Goal: Information Seeking & Learning: Learn about a topic

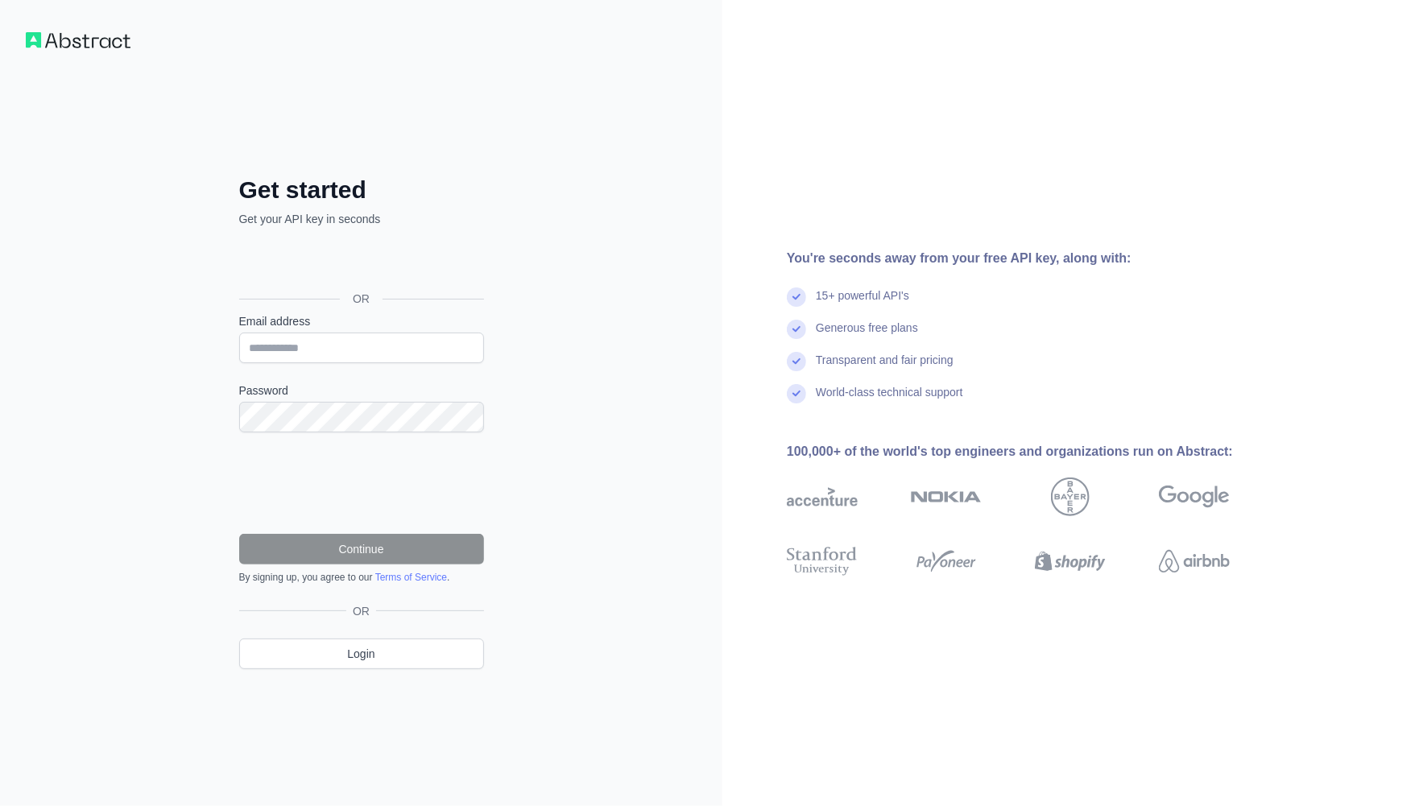
click at [353, 259] on div "Se connecter avec Google. S'ouvre dans un nouvel onglet." at bounding box center [360, 262] width 242 height 35
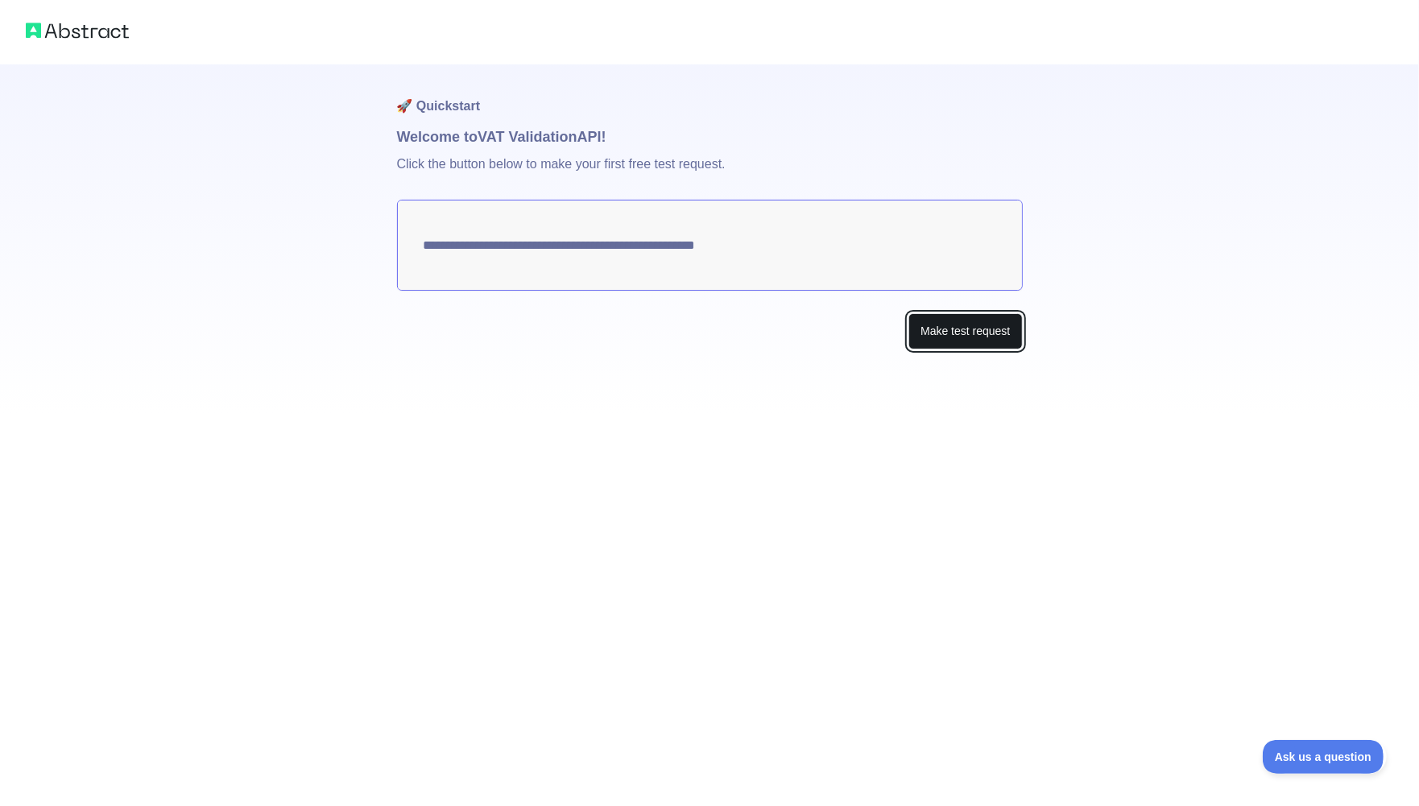
click at [966, 323] on button "Make test request" at bounding box center [965, 331] width 114 height 36
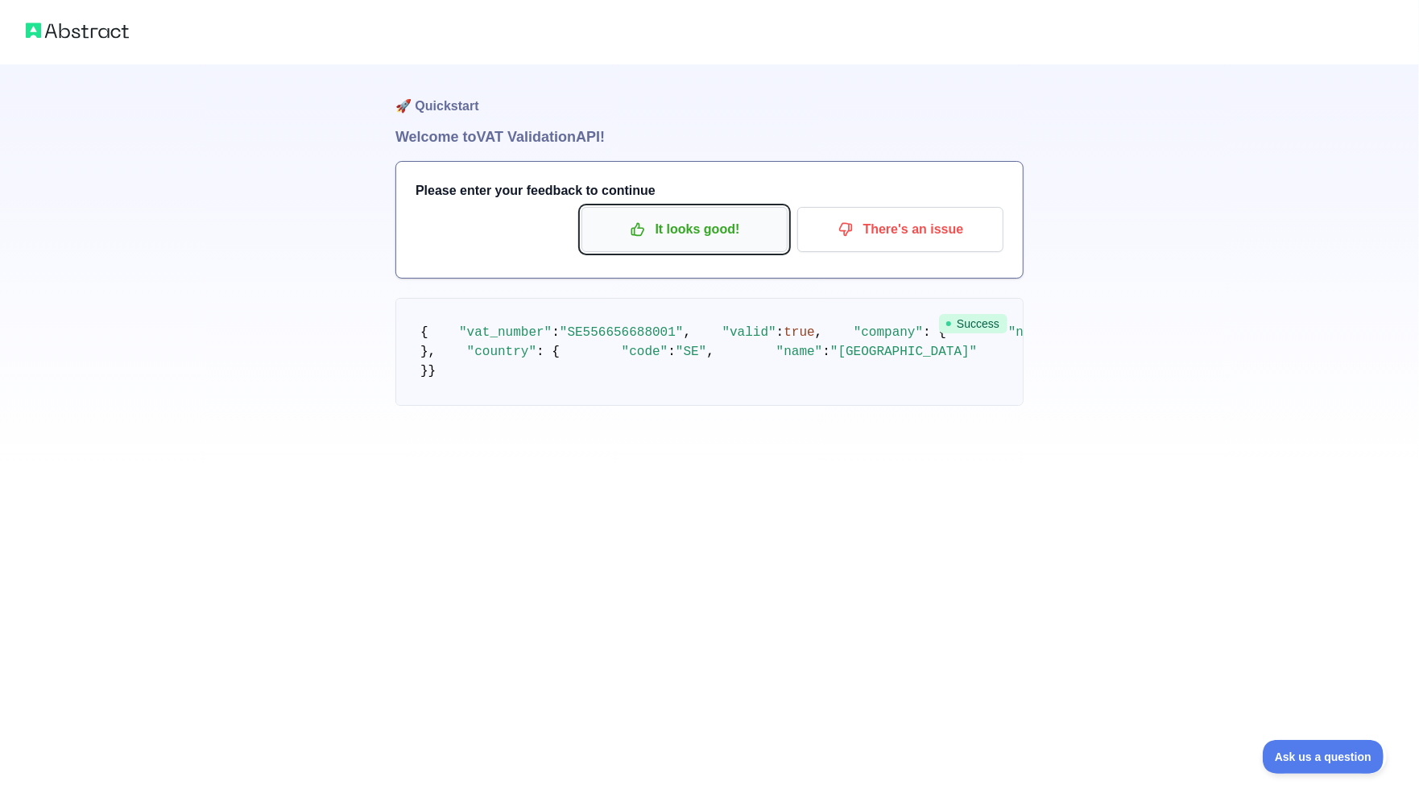
click at [679, 213] on button "It looks good!" at bounding box center [684, 229] width 206 height 45
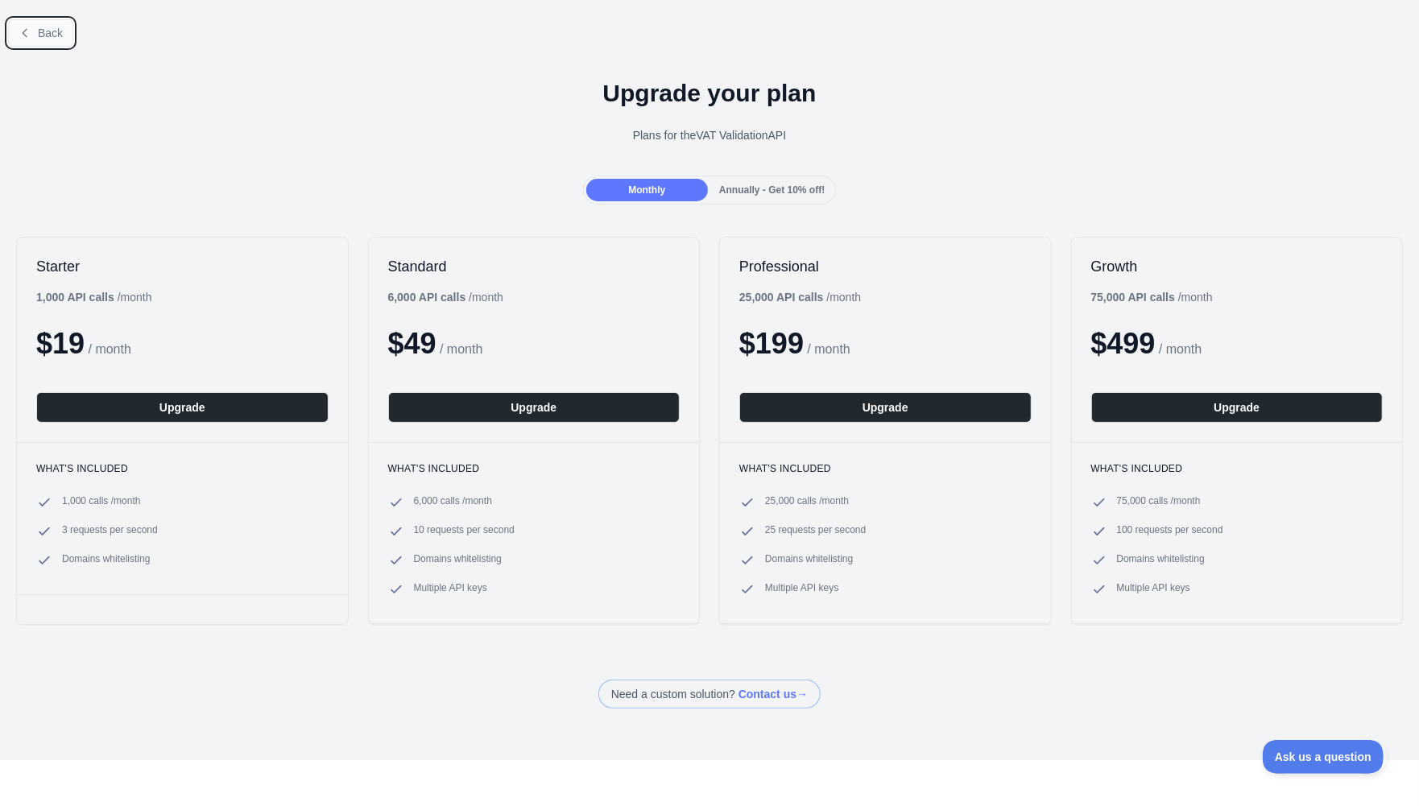
click at [47, 30] on span "Back" at bounding box center [50, 33] width 25 height 13
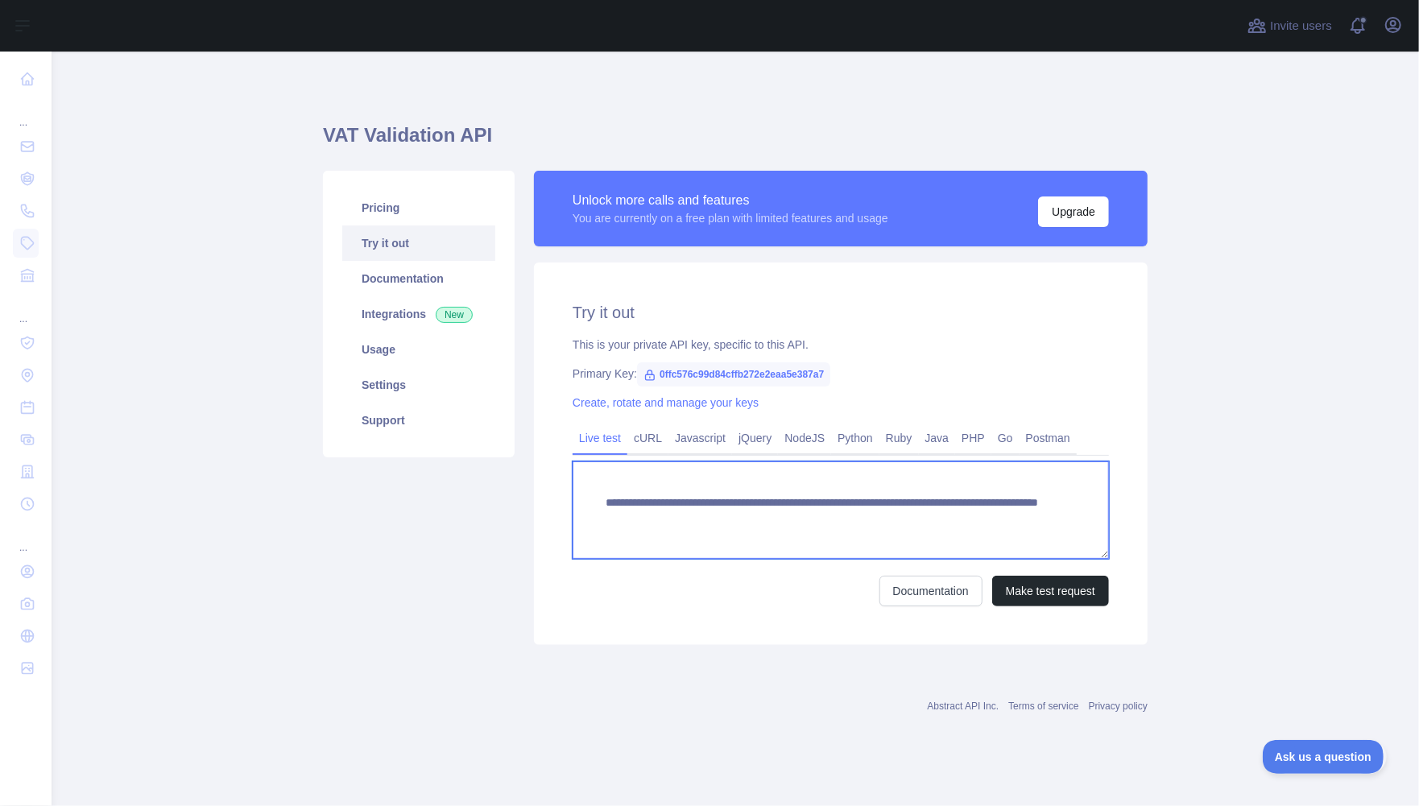
click at [723, 526] on textarea "**********" at bounding box center [840, 509] width 536 height 97
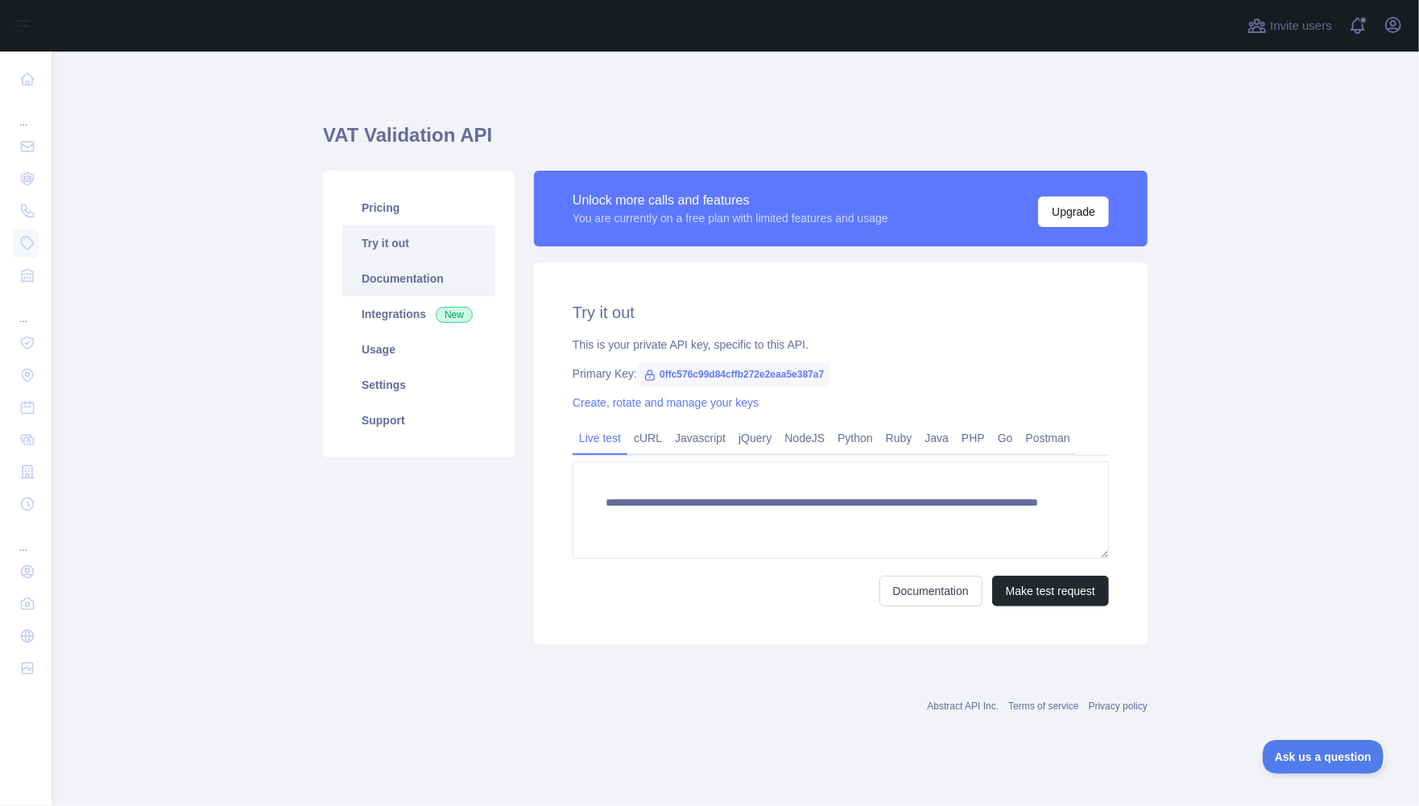
click at [388, 281] on link "Documentation" at bounding box center [418, 278] width 153 height 35
click at [410, 313] on link "Integrations New" at bounding box center [418, 313] width 153 height 35
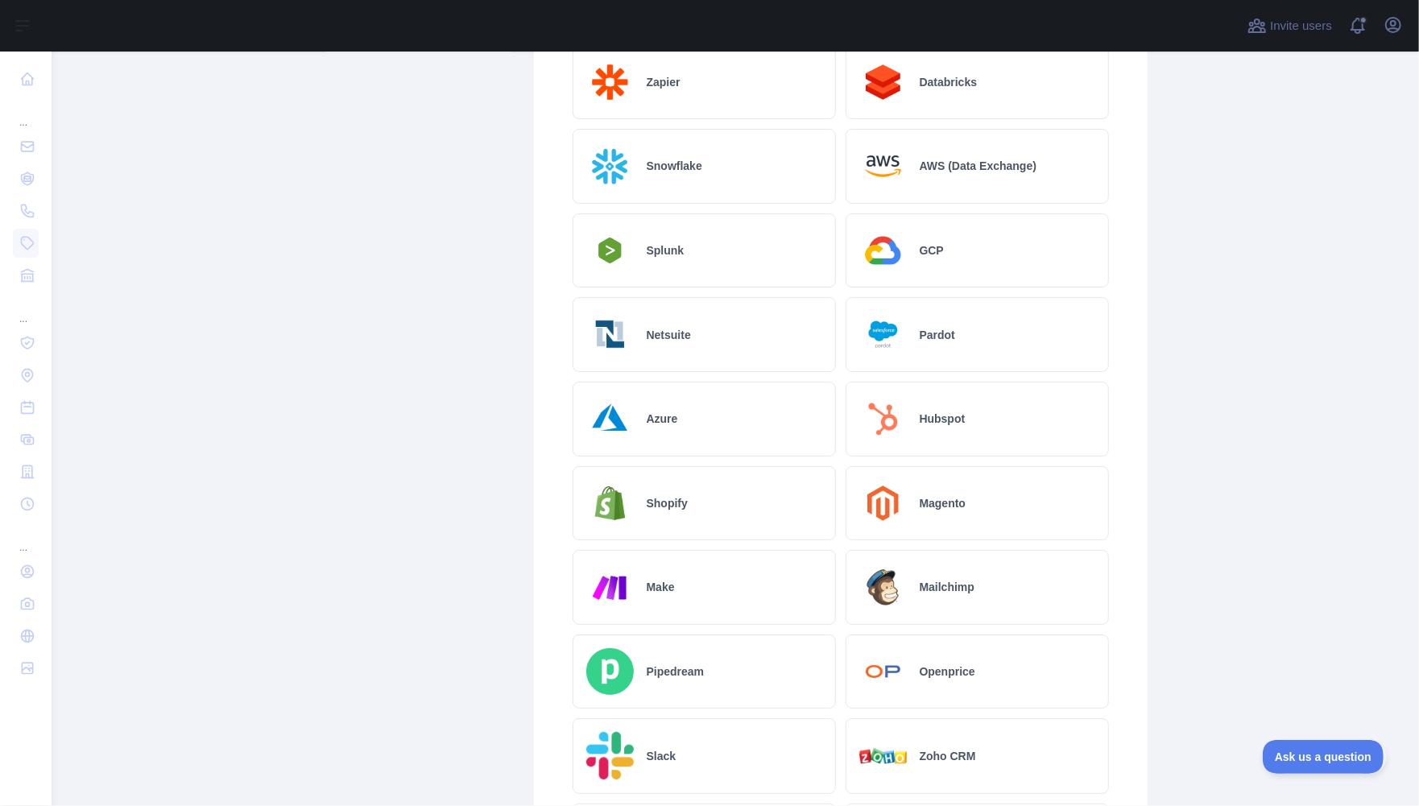
scroll to position [506, 0]
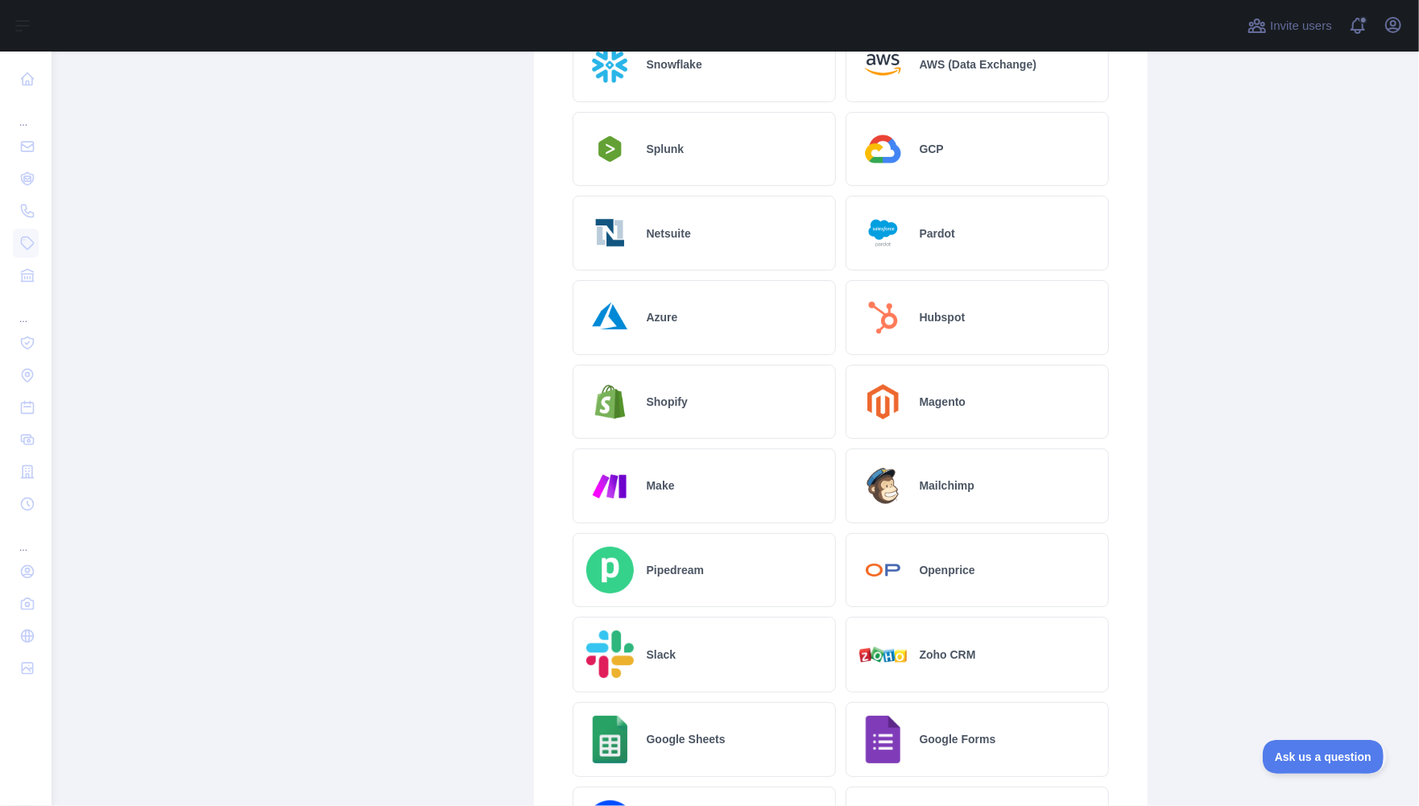
click at [681, 400] on h2 "Shopify" at bounding box center [666, 402] width 41 height 16
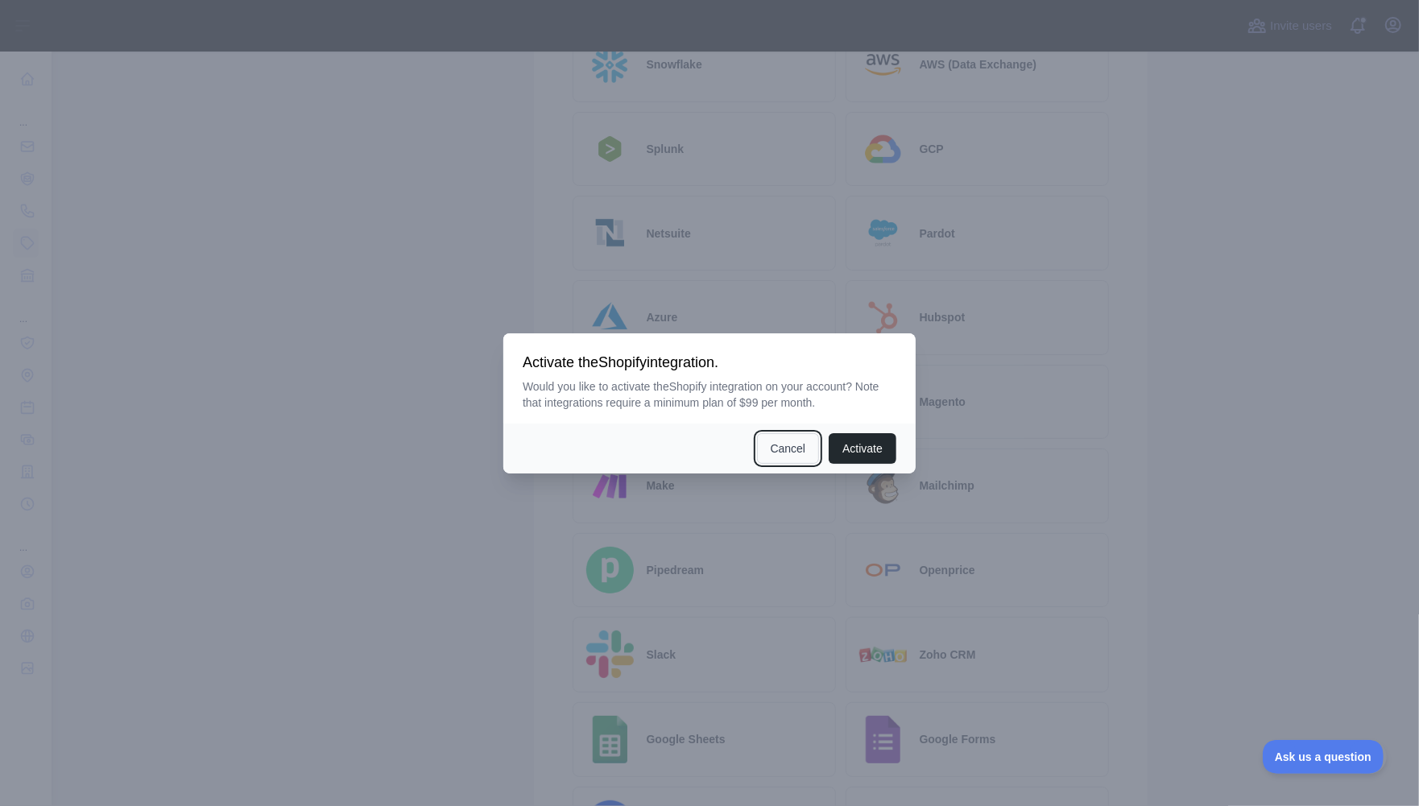
click at [777, 445] on button "Cancel" at bounding box center [788, 448] width 63 height 31
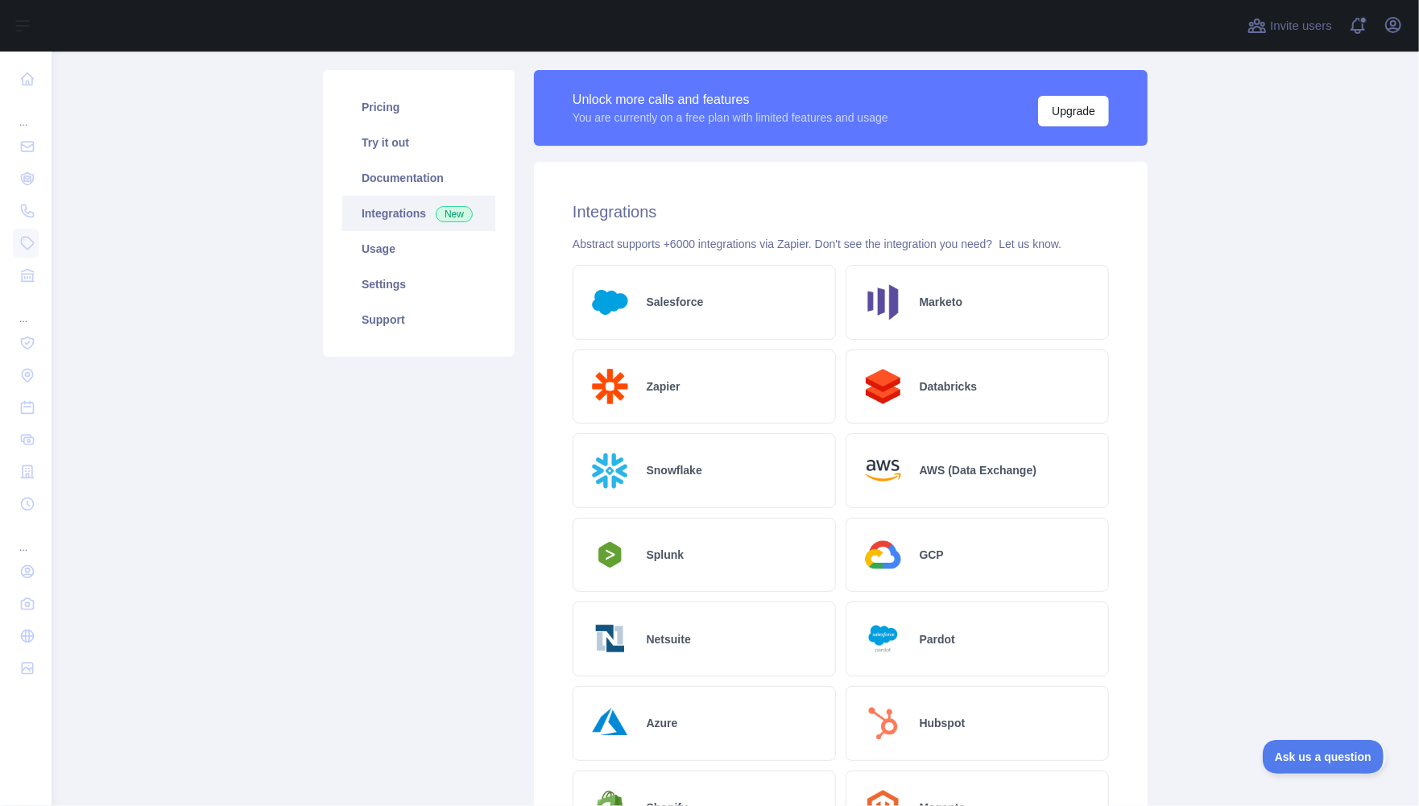
scroll to position [0, 0]
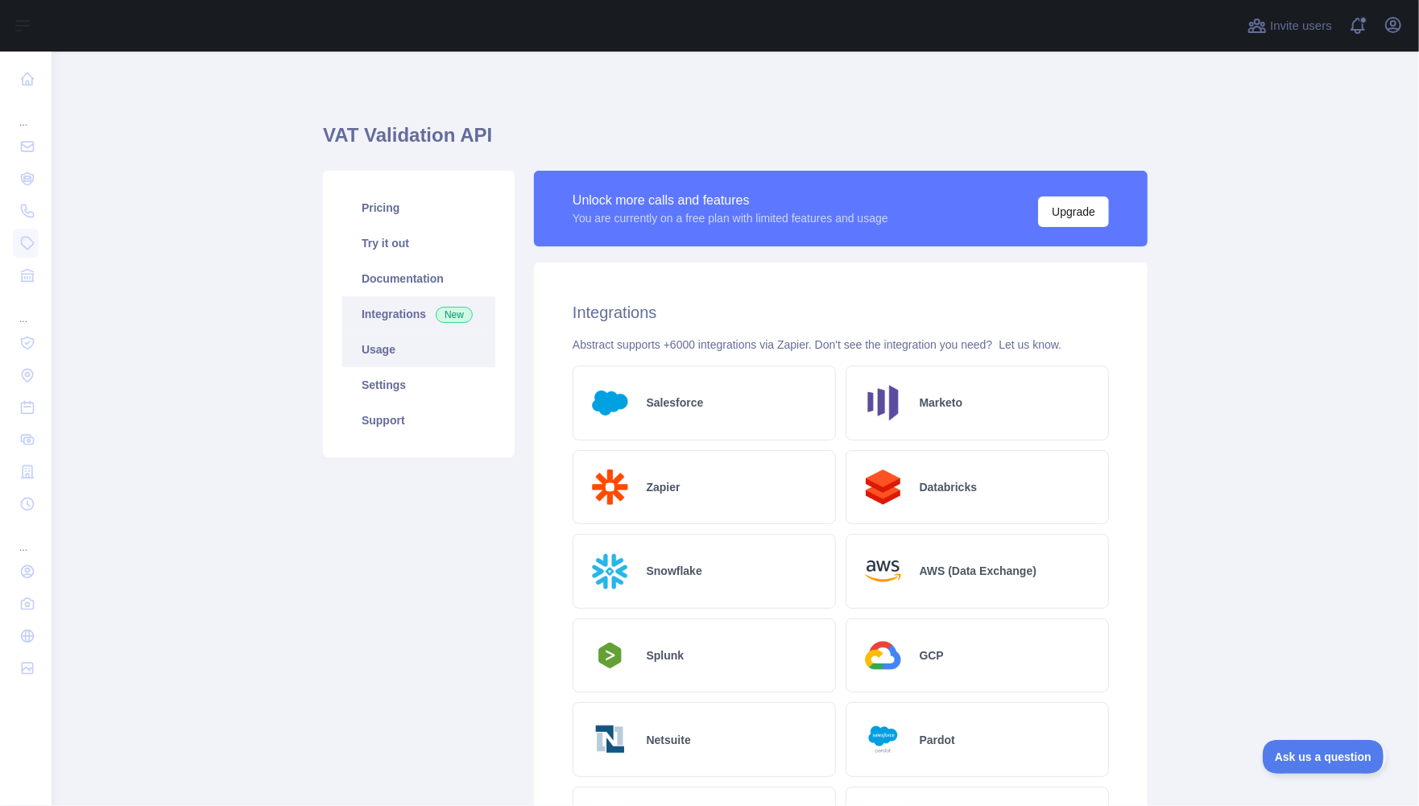
click at [371, 352] on link "Usage" at bounding box center [418, 349] width 153 height 35
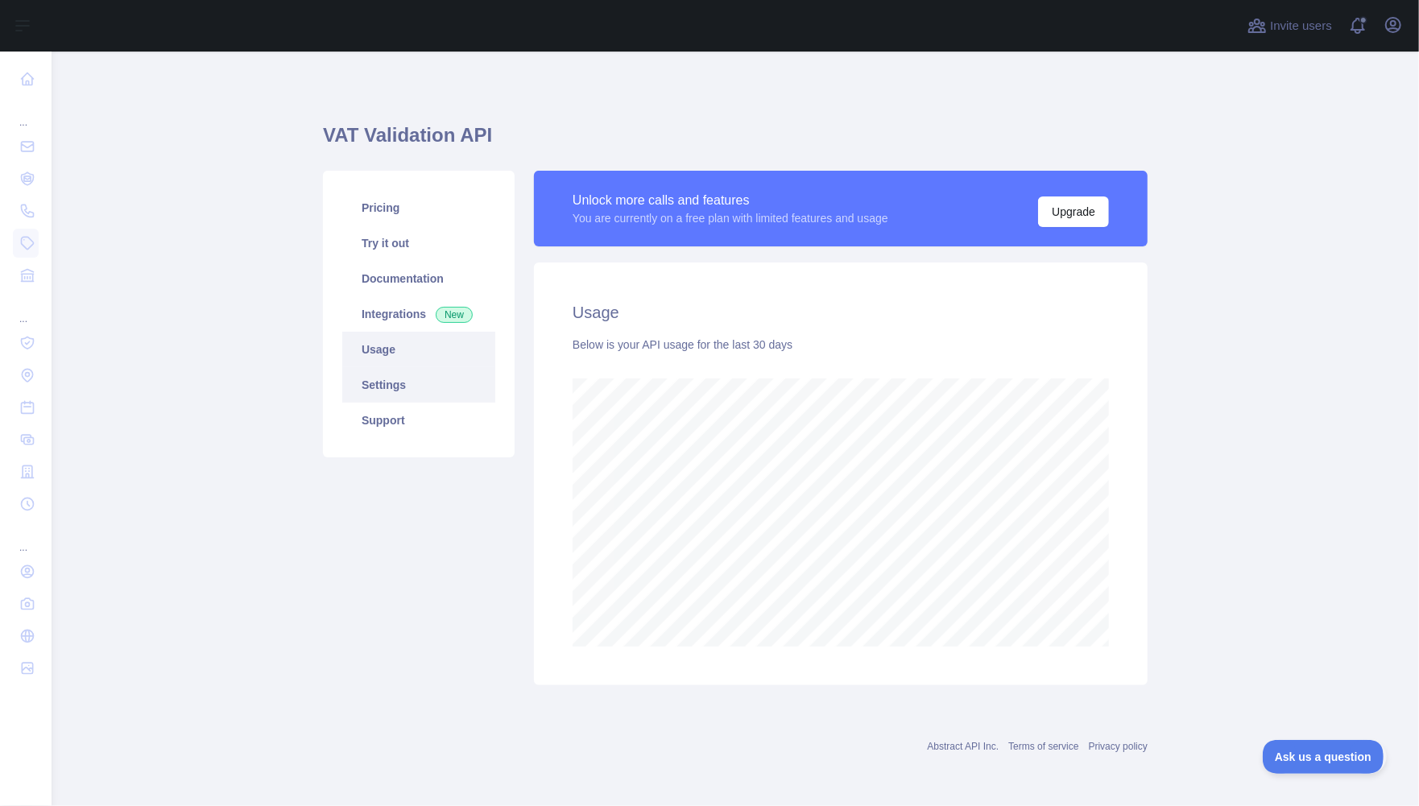
scroll to position [754, 1367]
click at [385, 383] on link "Settings" at bounding box center [418, 384] width 153 height 35
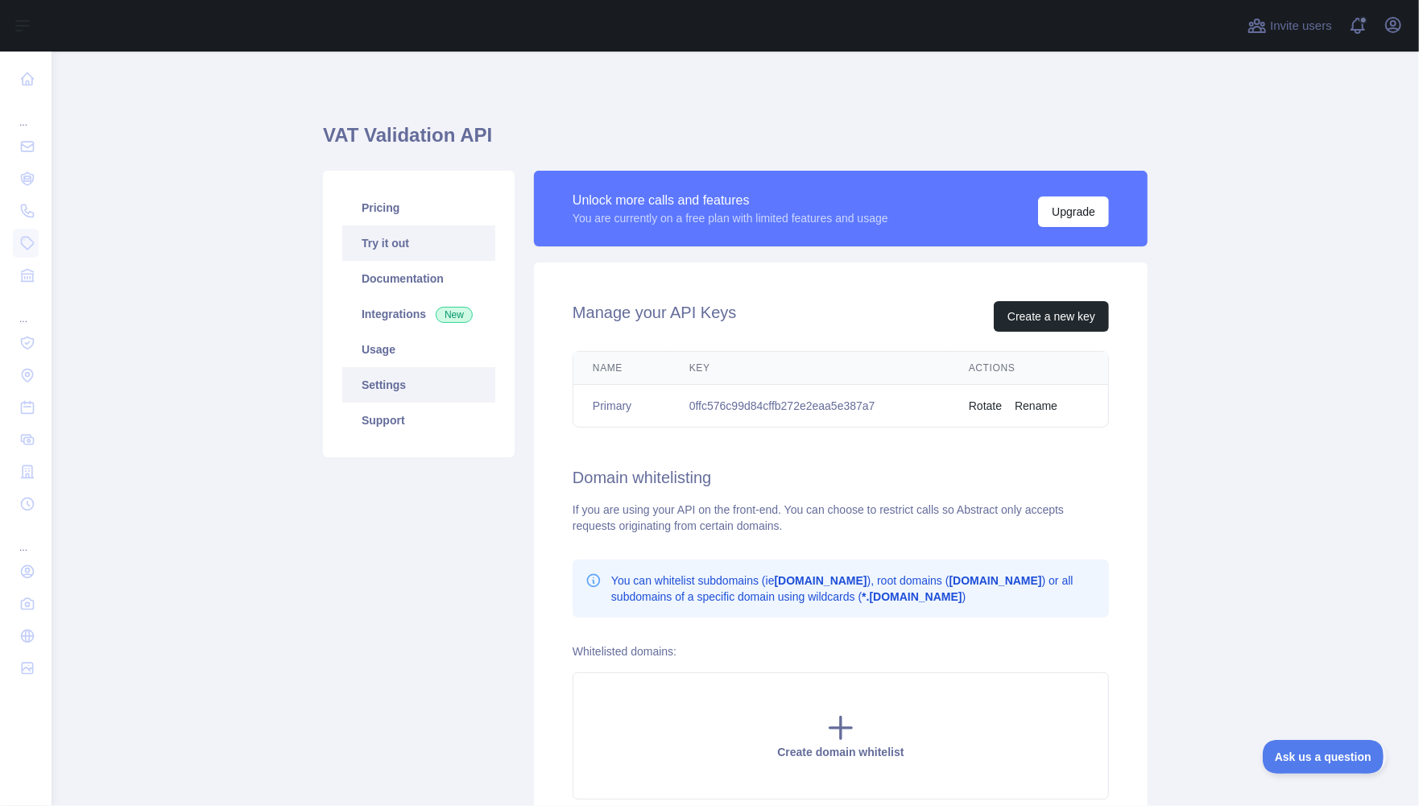
click at [377, 246] on link "Try it out" at bounding box center [418, 242] width 153 height 35
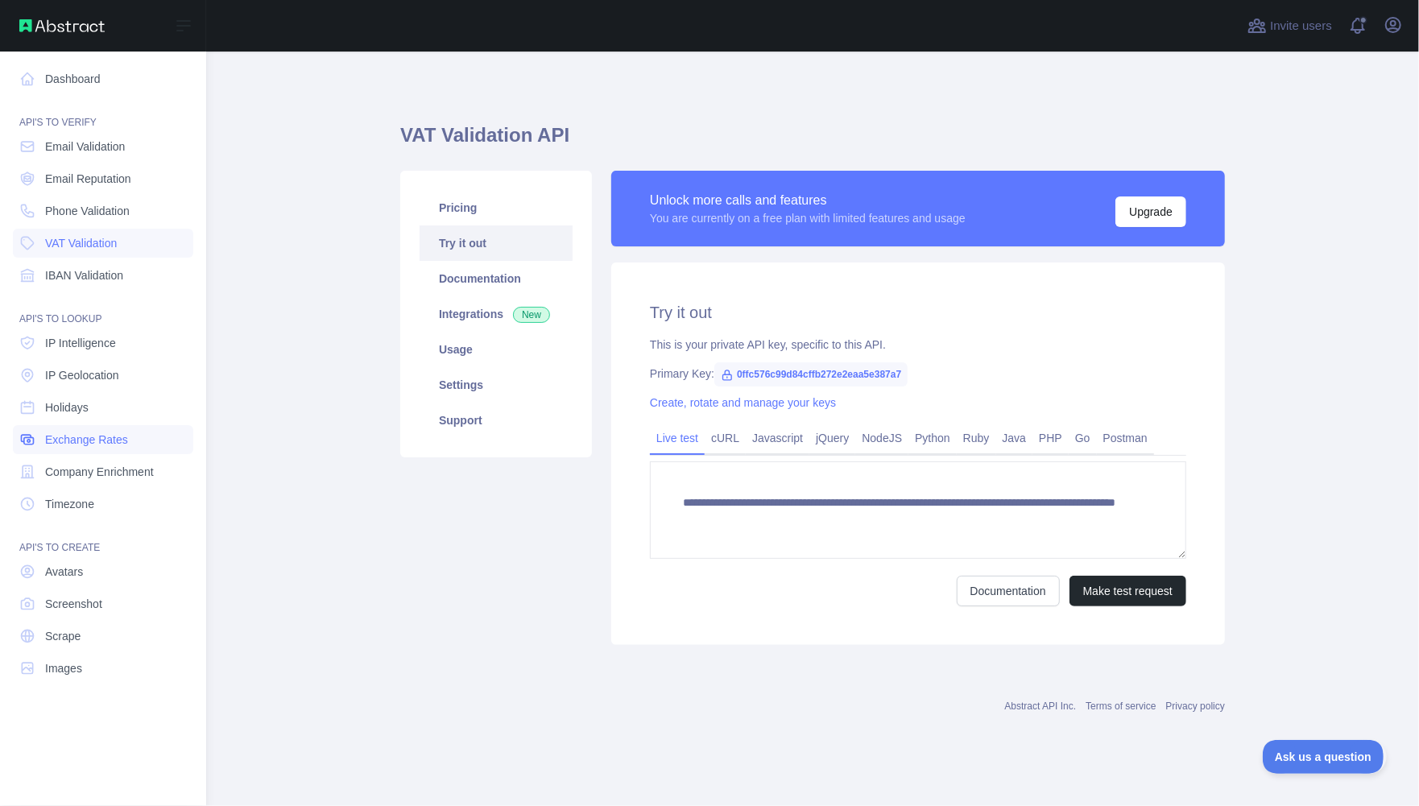
click at [95, 440] on span "Exchange Rates" at bounding box center [86, 440] width 83 height 16
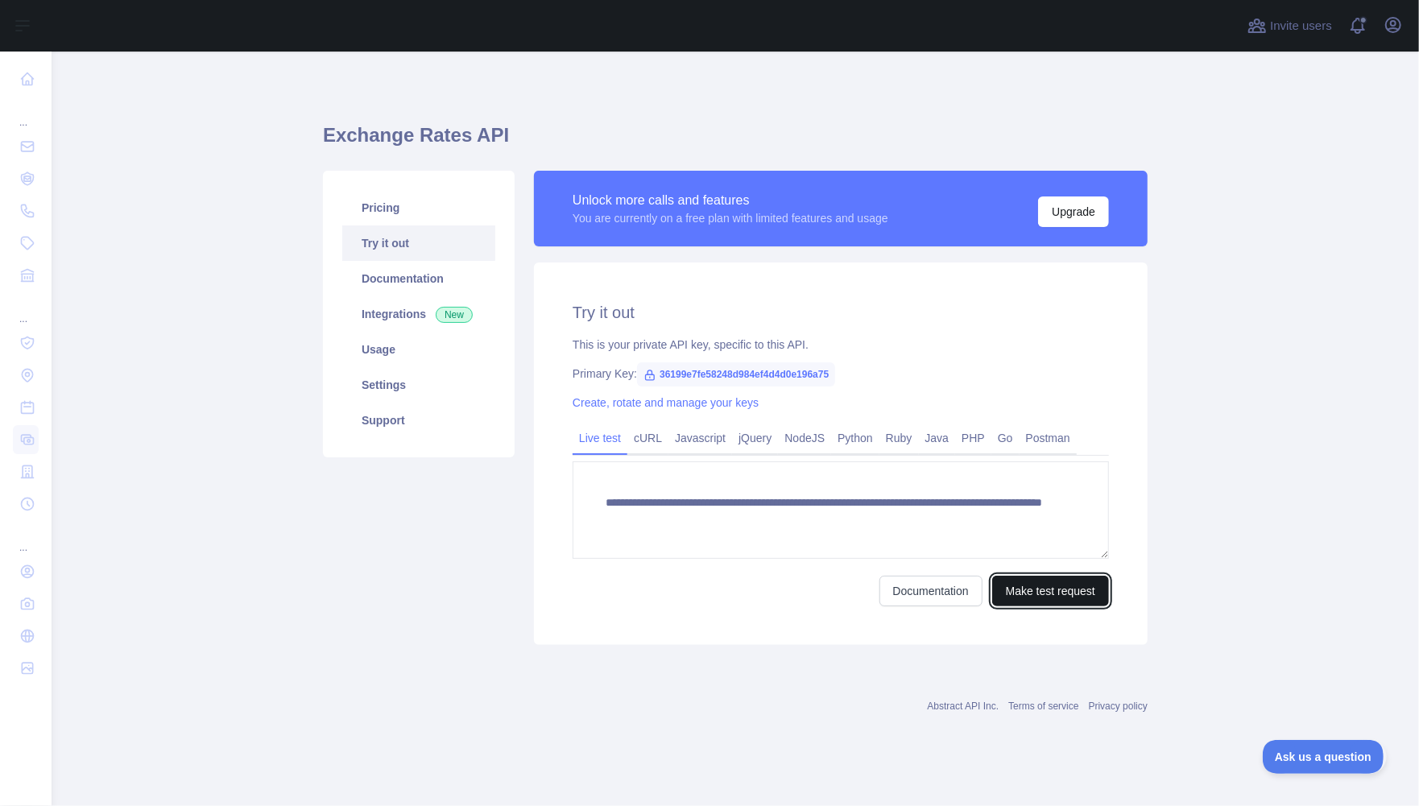
click at [1061, 584] on button "Make test request" at bounding box center [1050, 591] width 117 height 31
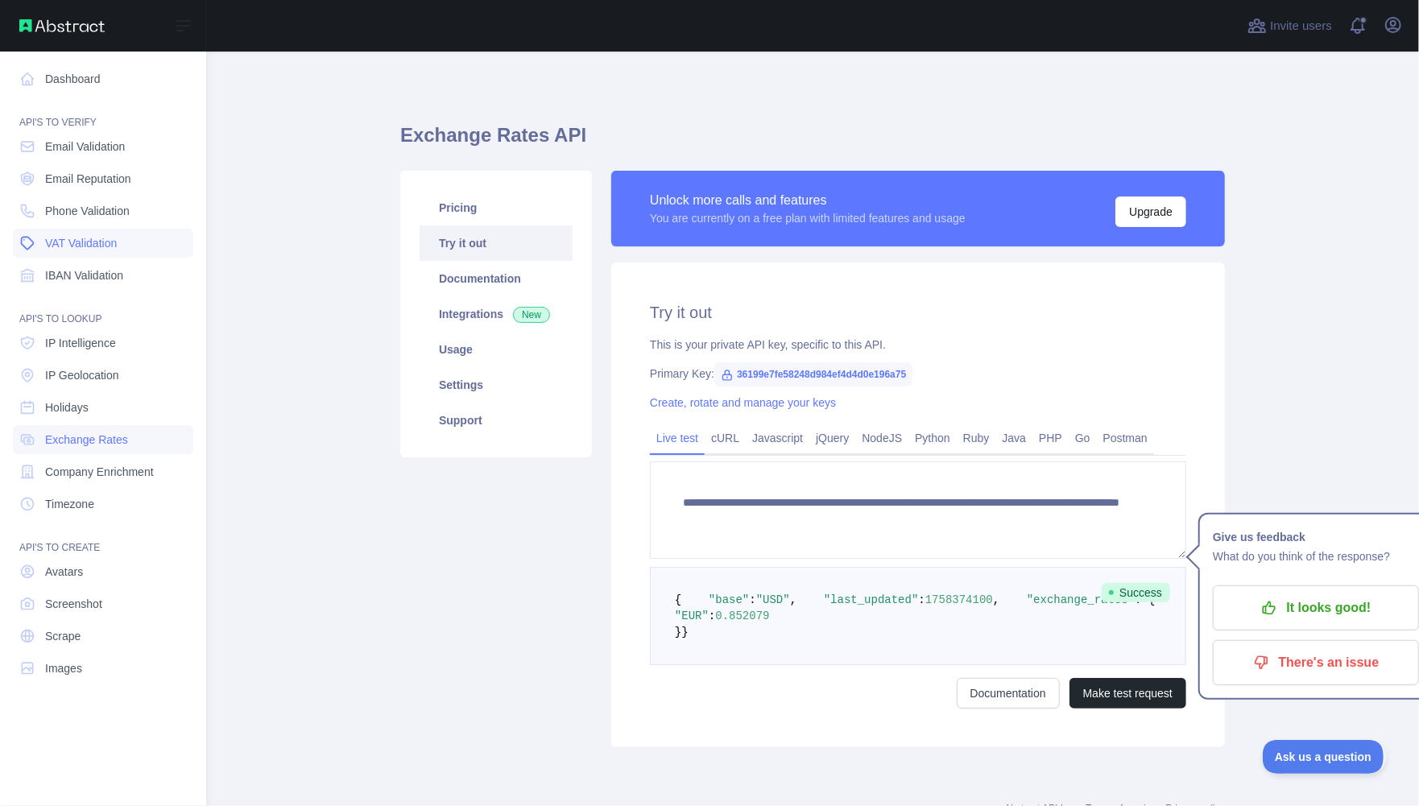
click at [68, 242] on span "VAT Validation" at bounding box center [81, 243] width 72 height 16
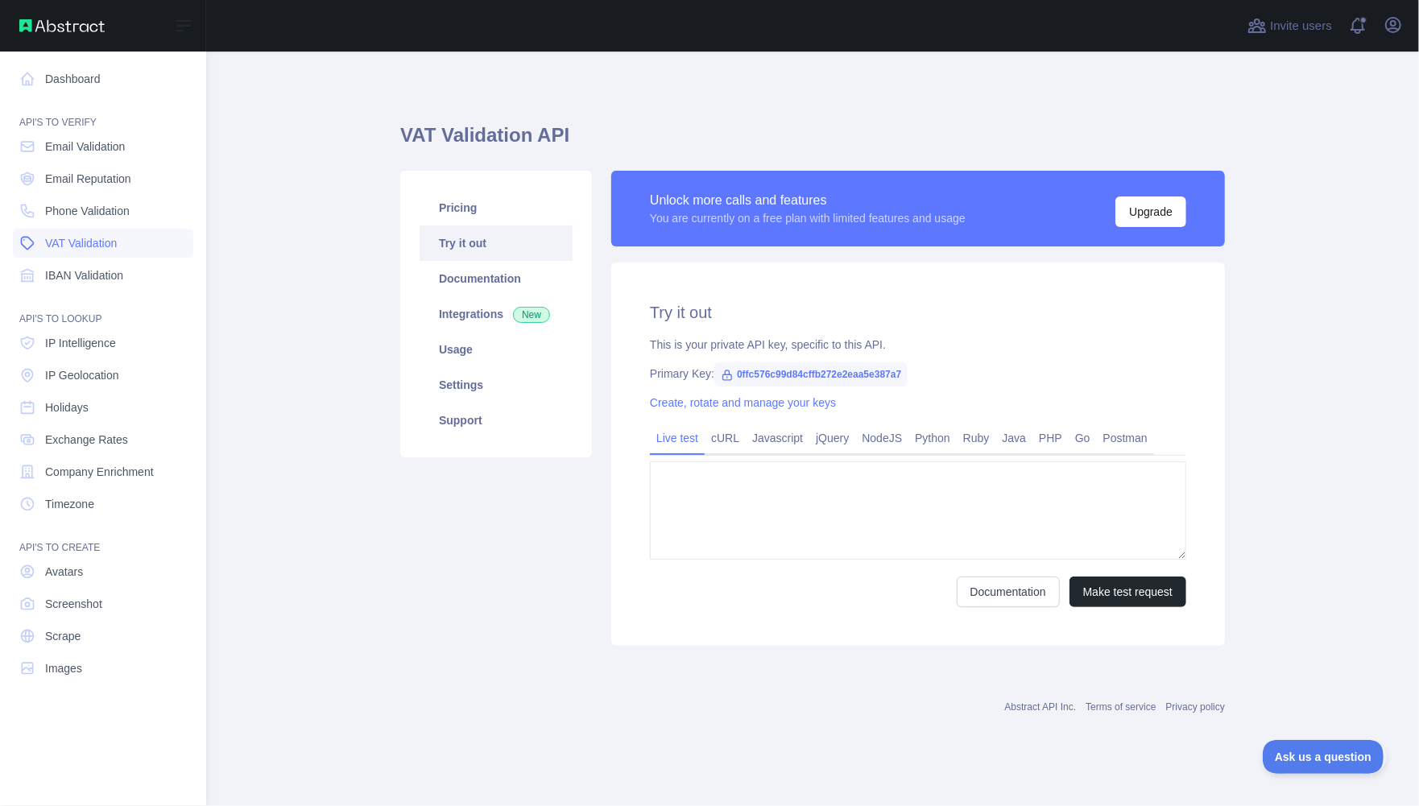
type textarea "**********"
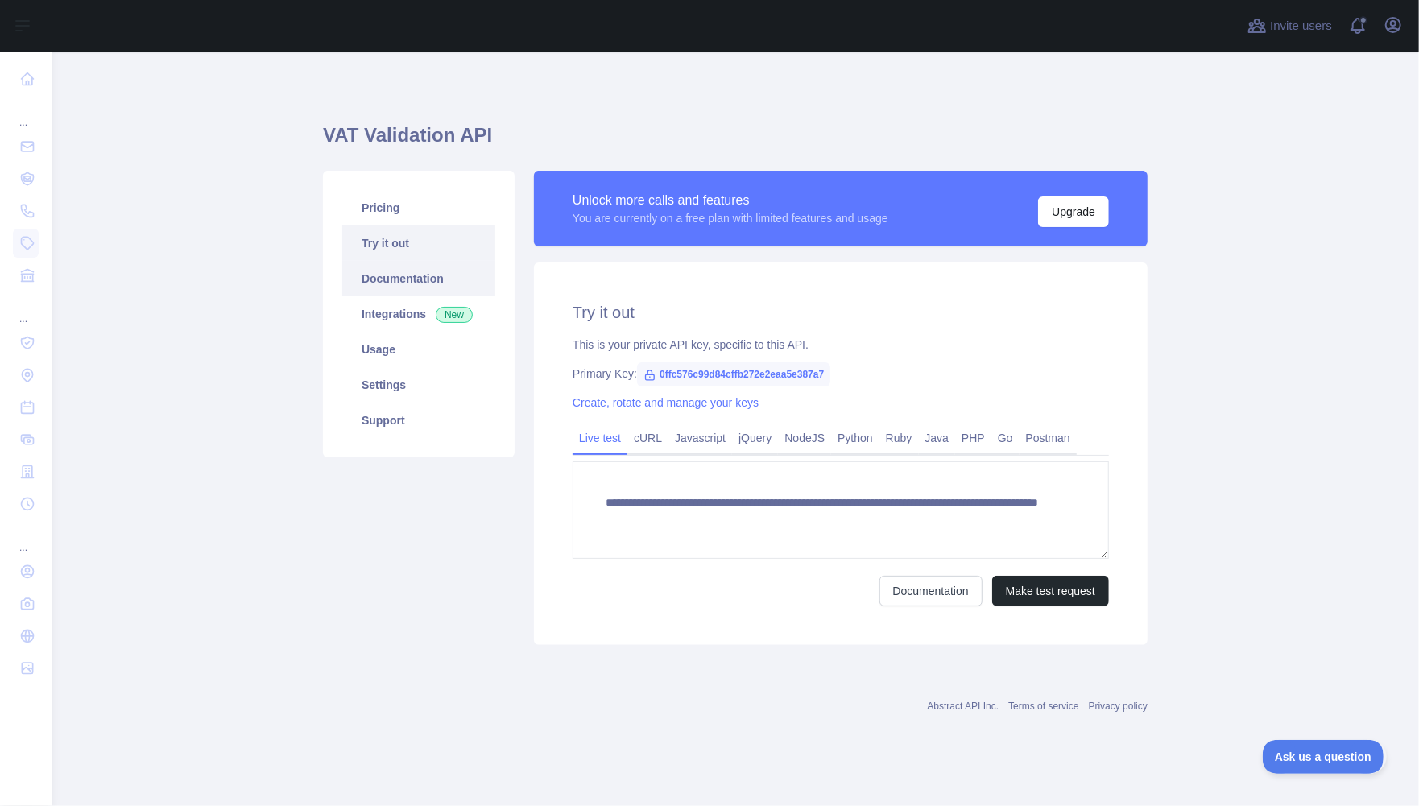
click at [388, 281] on link "Documentation" at bounding box center [418, 278] width 153 height 35
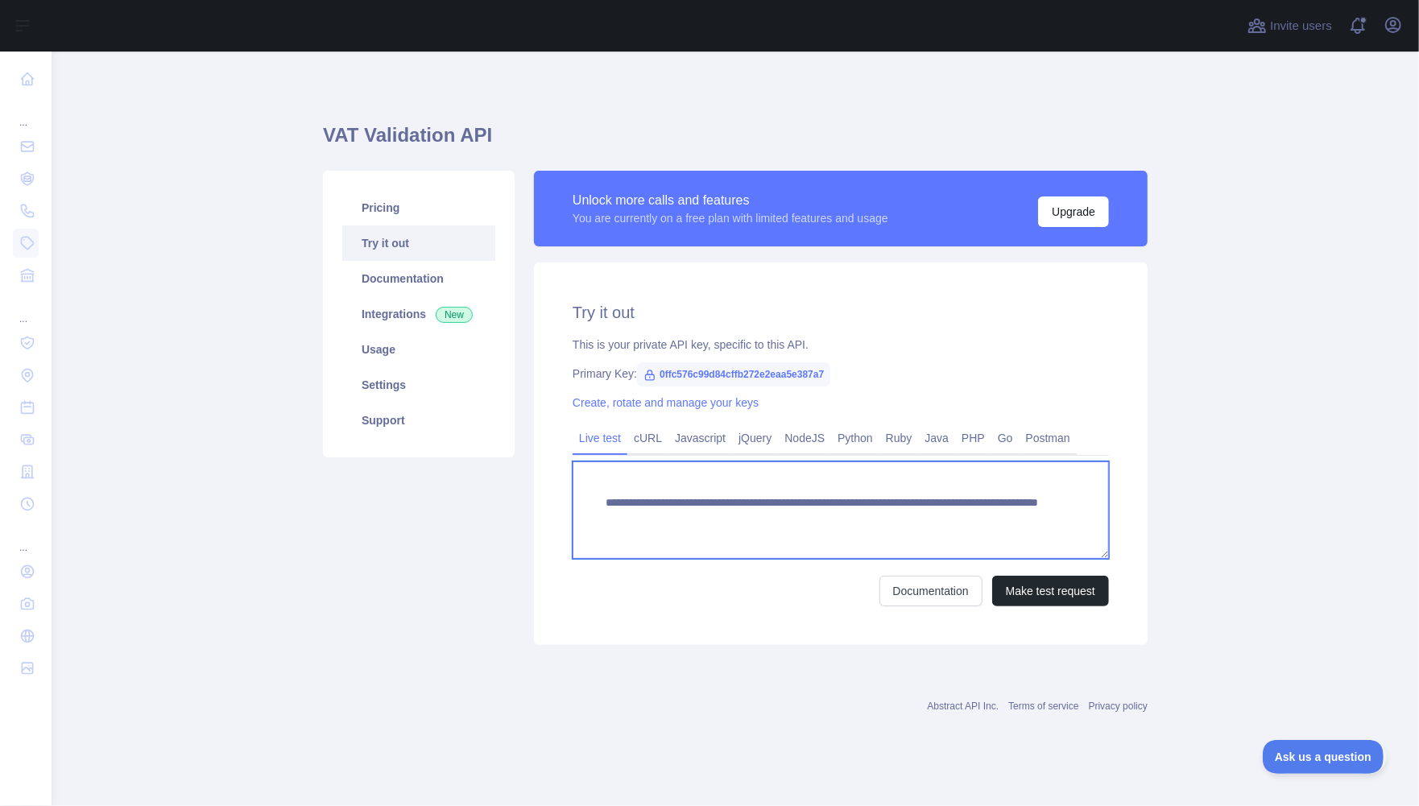
click at [726, 524] on textarea "**********" at bounding box center [840, 509] width 536 height 97
